Goal: Use online tool/utility: Use online tool/utility

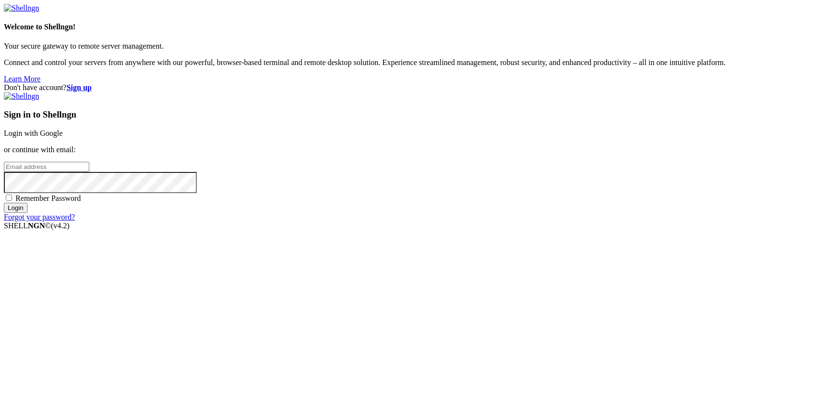
type input "[PERSON_NAME][EMAIL_ADDRESS][DOMAIN_NAME]"
click at [27, 213] on input "Login" at bounding box center [16, 208] width 24 height 10
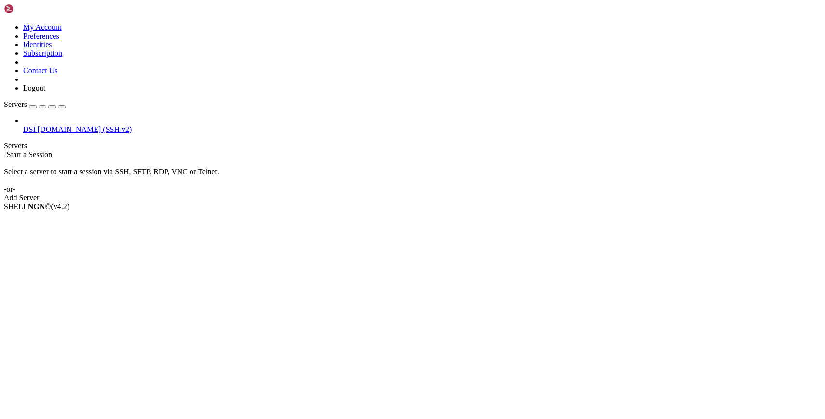
click at [36, 125] on span "DSI" at bounding box center [29, 129] width 13 height 8
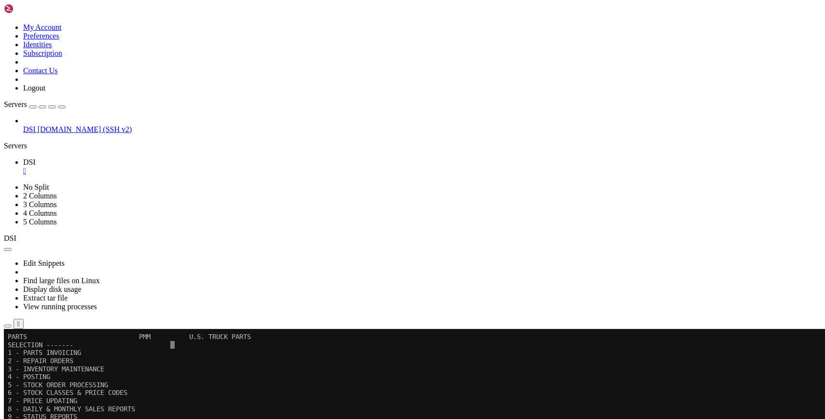
click at [62, 107] on icon "button" at bounding box center [62, 107] width 0 height 0
click at [282, 412] on x-row "8 - DAILY & MONTHLY SALES REPORTS" at bounding box center [408, 410] width 801 height 8
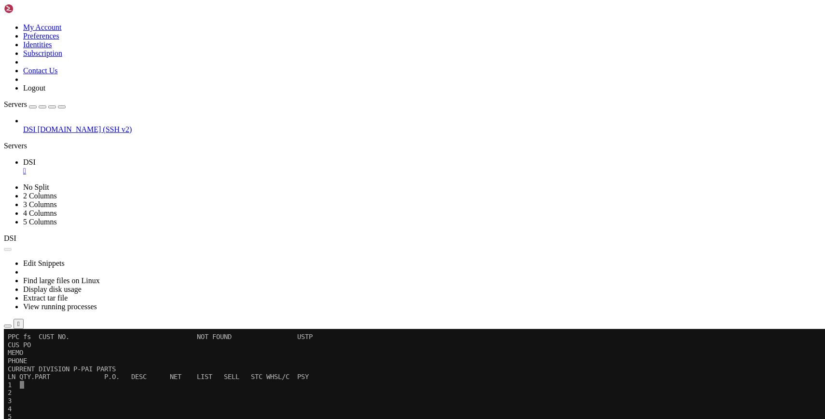
click at [42, 356] on button "Reconnect" at bounding box center [23, 361] width 39 height 10
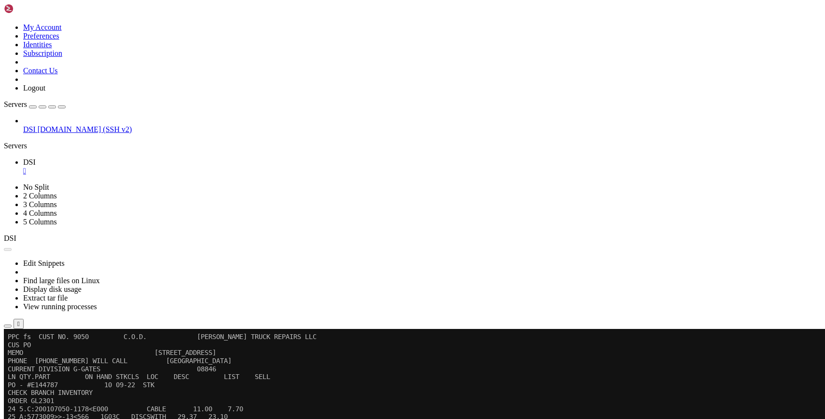
click at [42, 356] on button "Reconnect" at bounding box center [23, 361] width 39 height 10
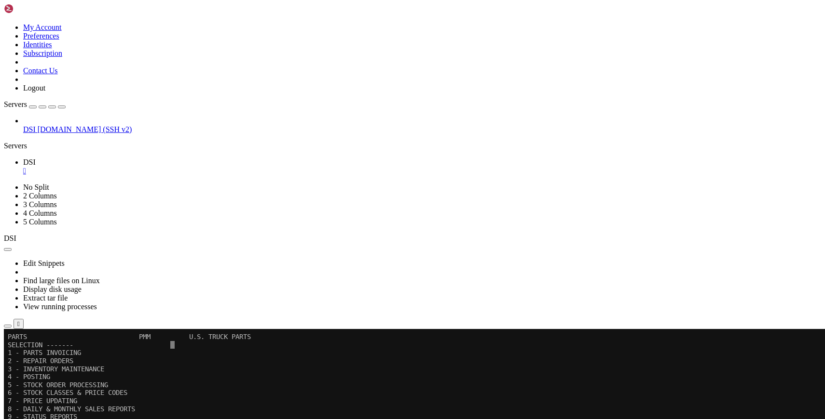
click at [222, 409] on x-row "8 - DAILY & MONTHLY SALES REPORTS" at bounding box center [408, 410] width 801 height 8
